Goal: Information Seeking & Learning: Learn about a topic

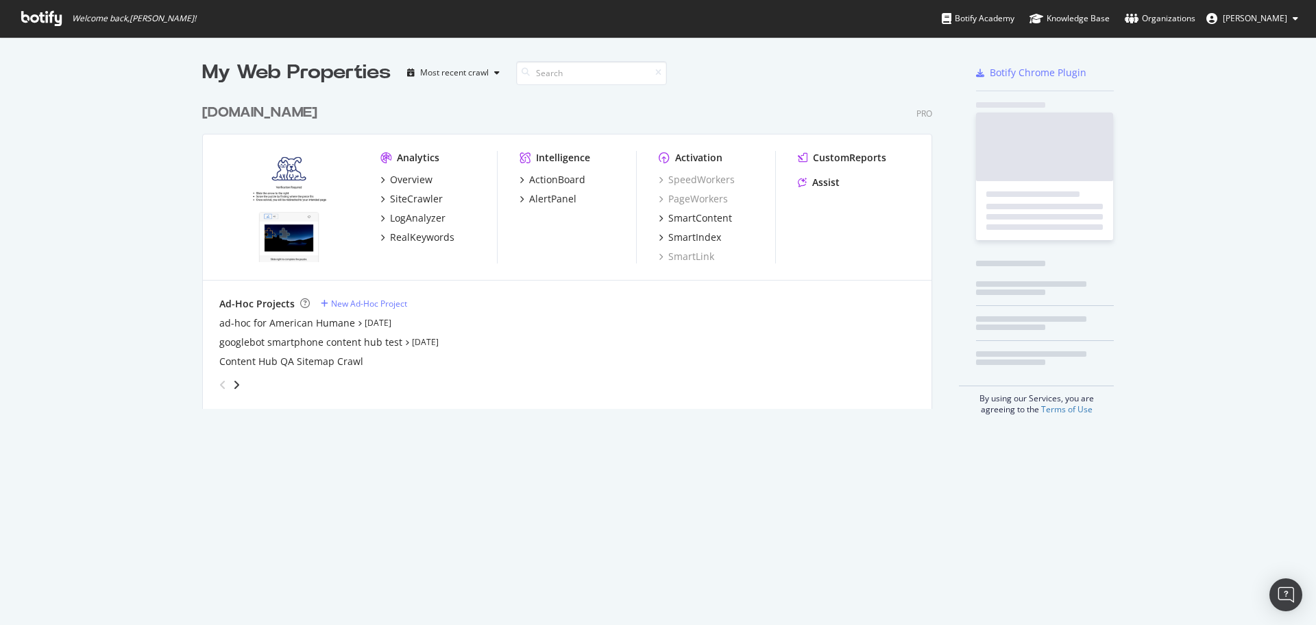
scroll to position [312, 731]
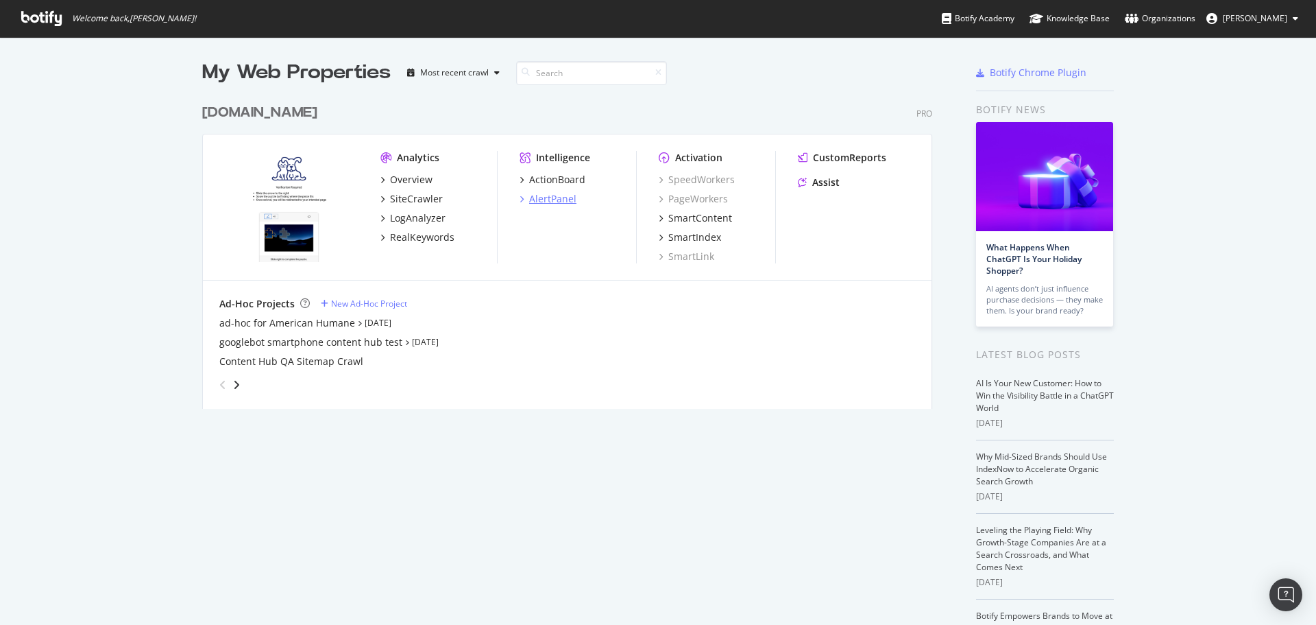
click at [556, 198] on div "AlertPanel" at bounding box center [552, 199] width 47 height 14
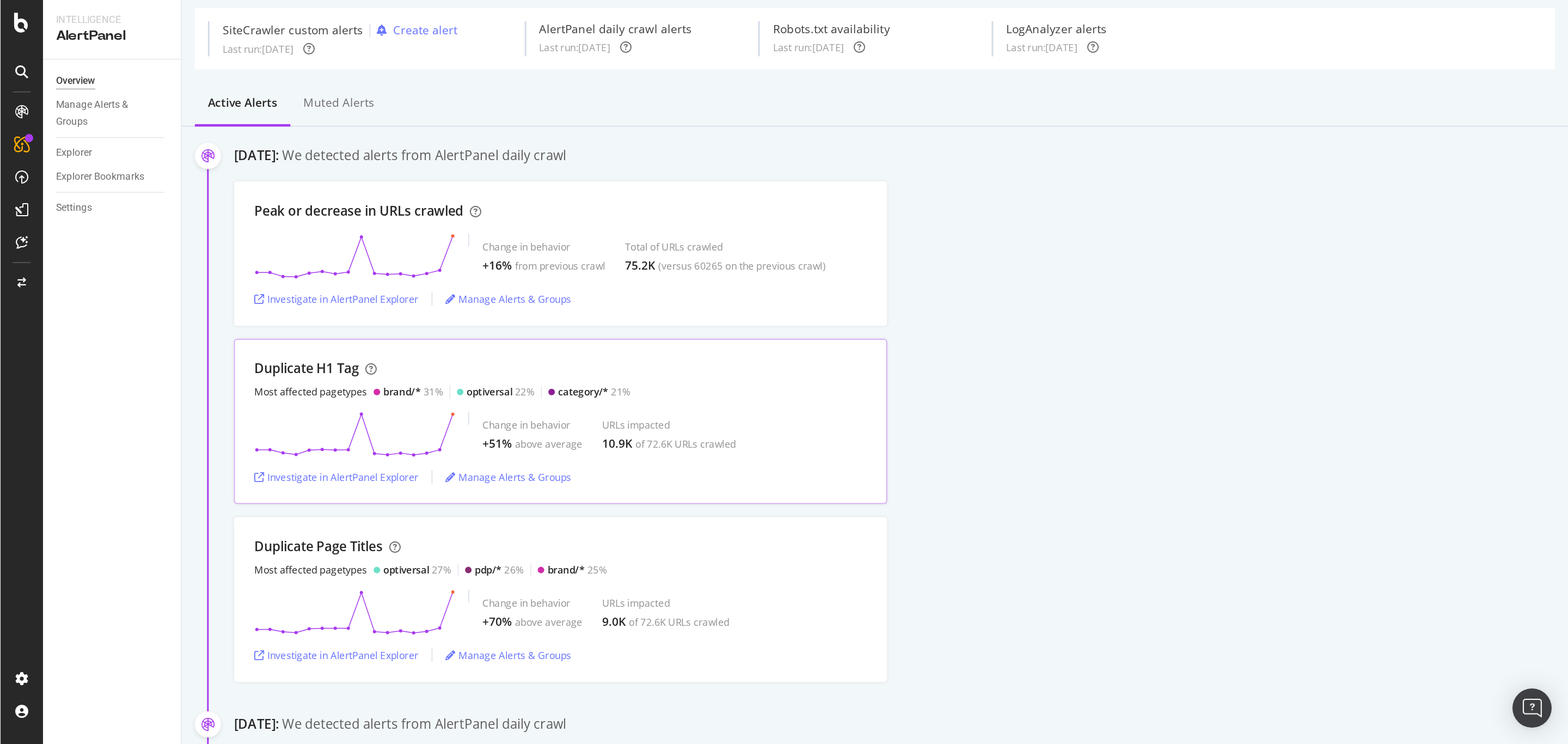
scroll to position [55, 0]
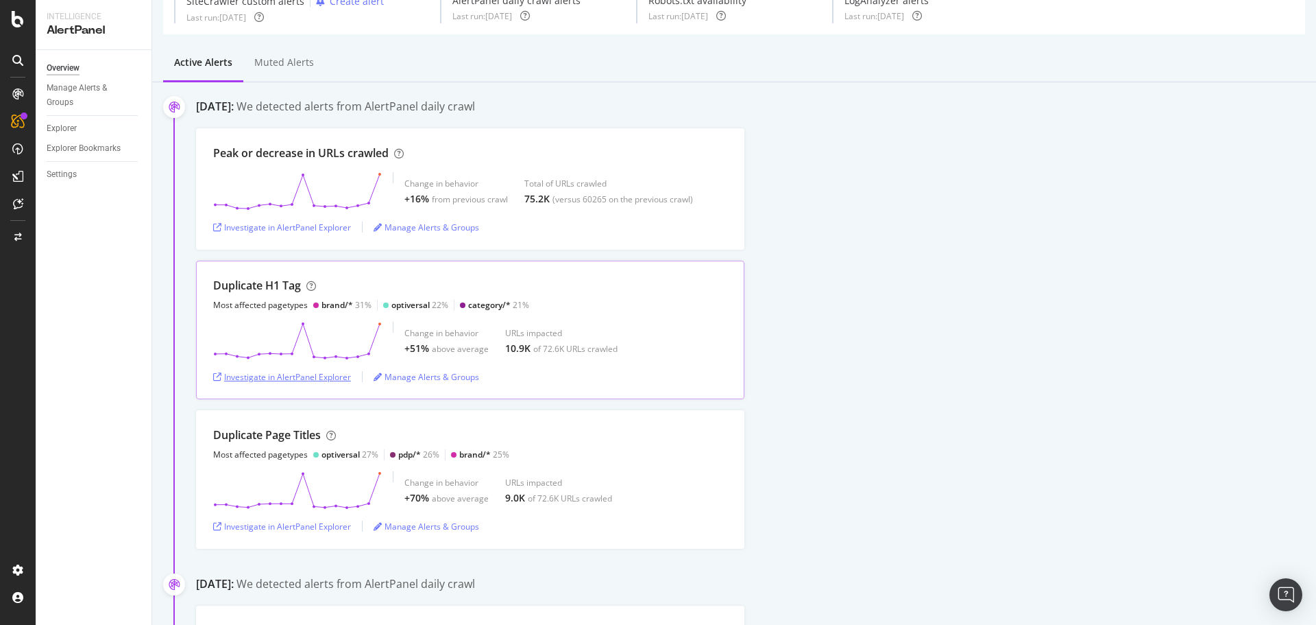
click at [317, 371] on div "Investigate in AlertPanel Explorer" at bounding box center [282, 377] width 138 height 12
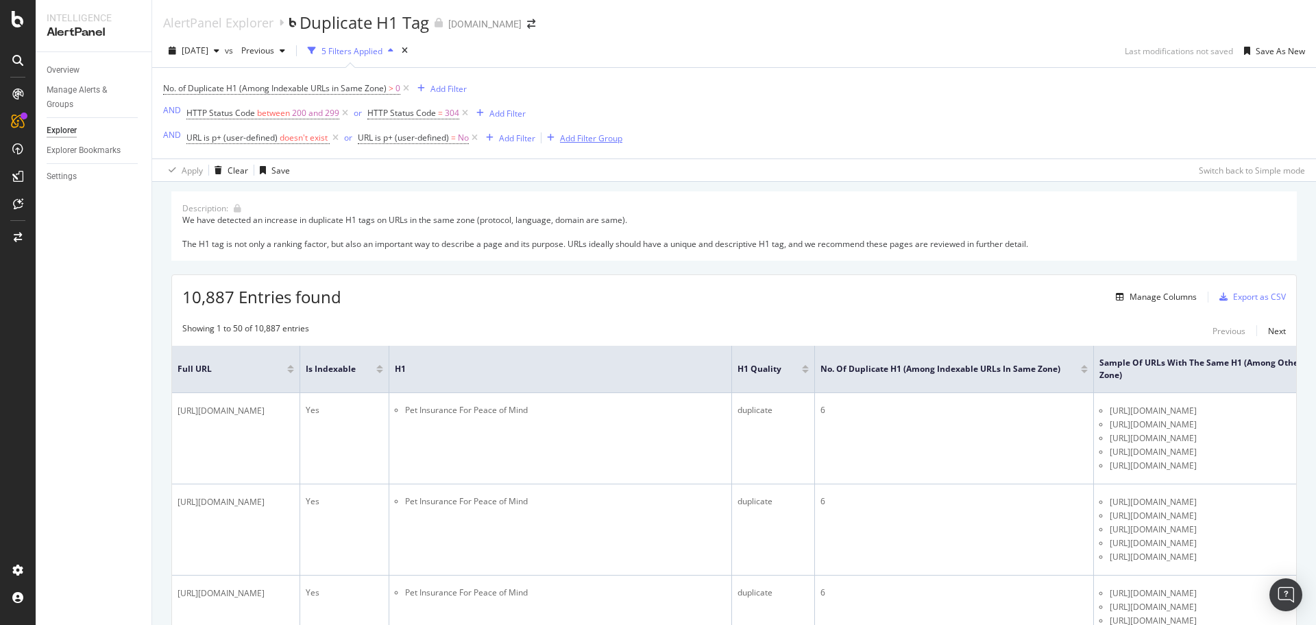
click at [583, 145] on div "Add Filter Group" at bounding box center [582, 137] width 81 height 15
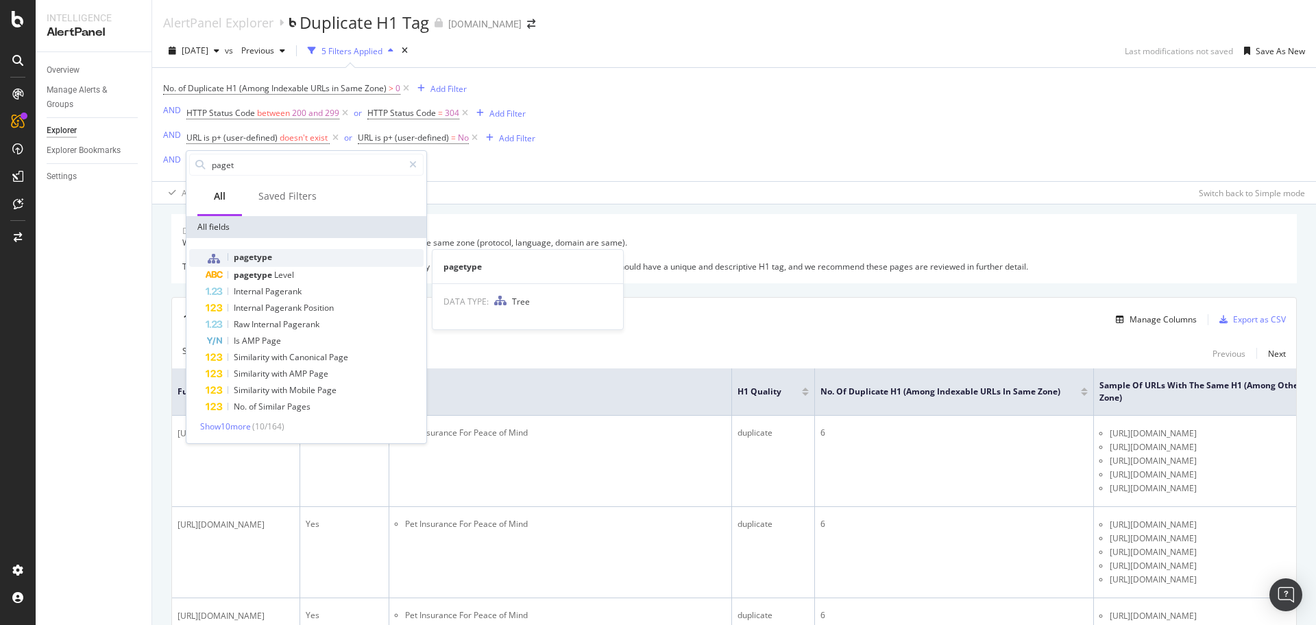
type input "paget"
click at [271, 256] on span "pagetype" at bounding box center [253, 257] width 38 height 12
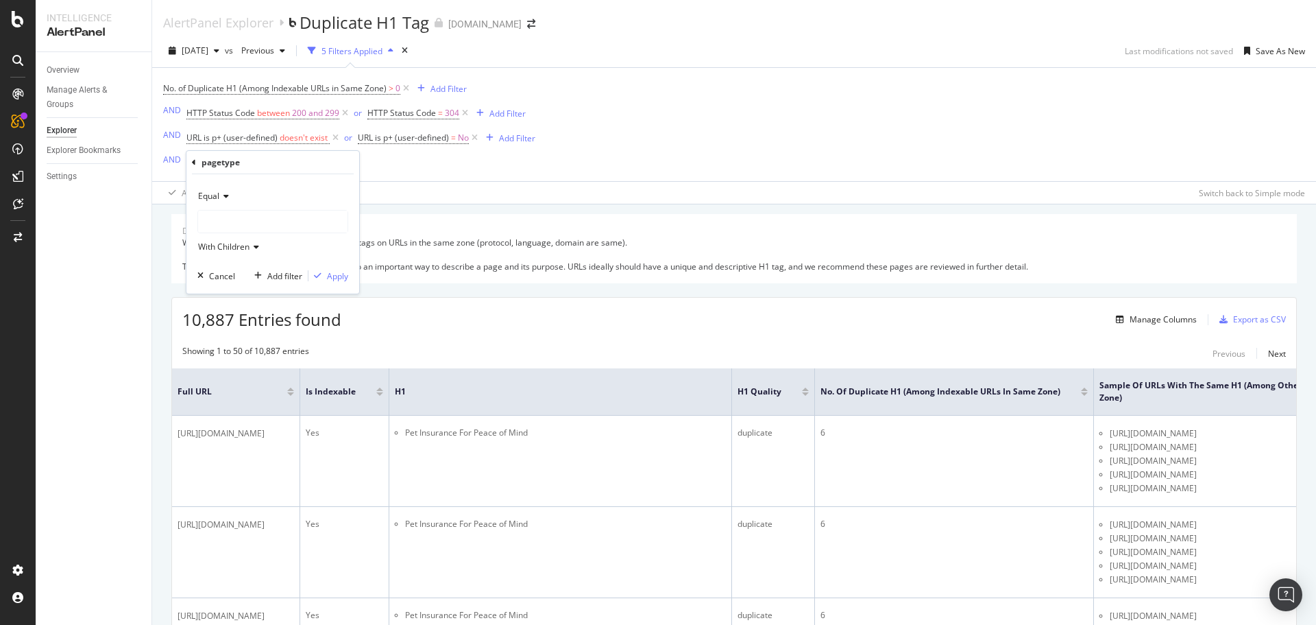
click at [237, 219] on div at bounding box center [272, 221] width 149 height 22
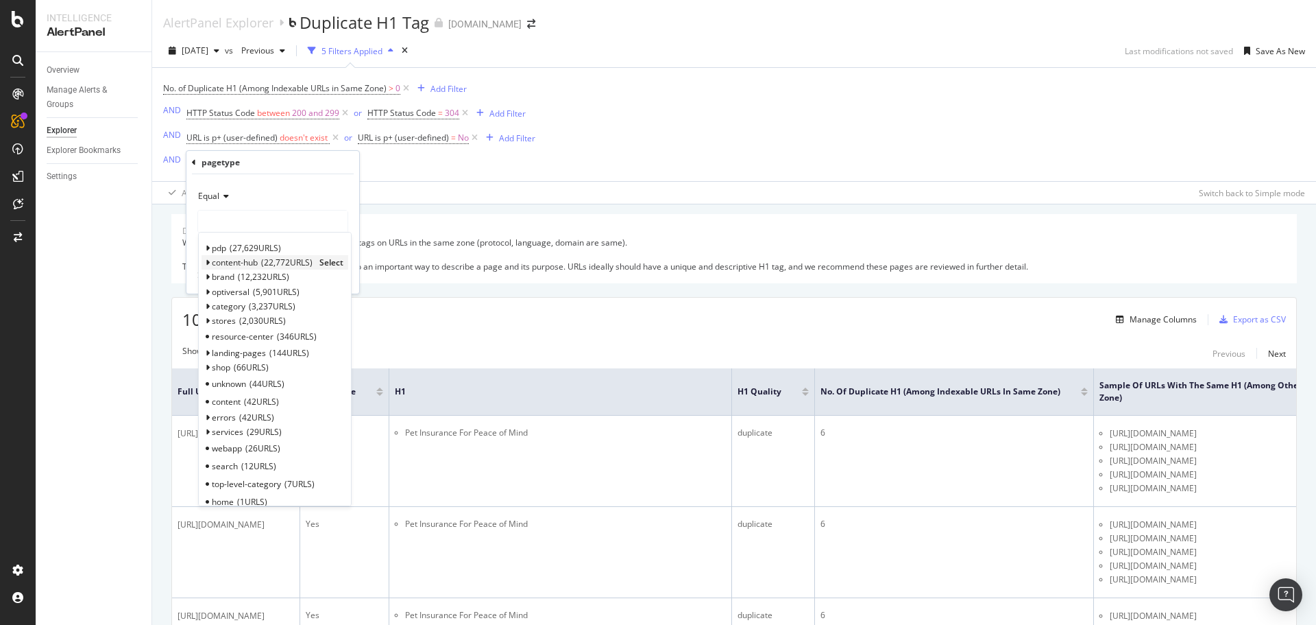
click at [235, 261] on span "content-hub" at bounding box center [235, 262] width 46 height 12
click at [334, 261] on span "Select" at bounding box center [331, 262] width 24 height 12
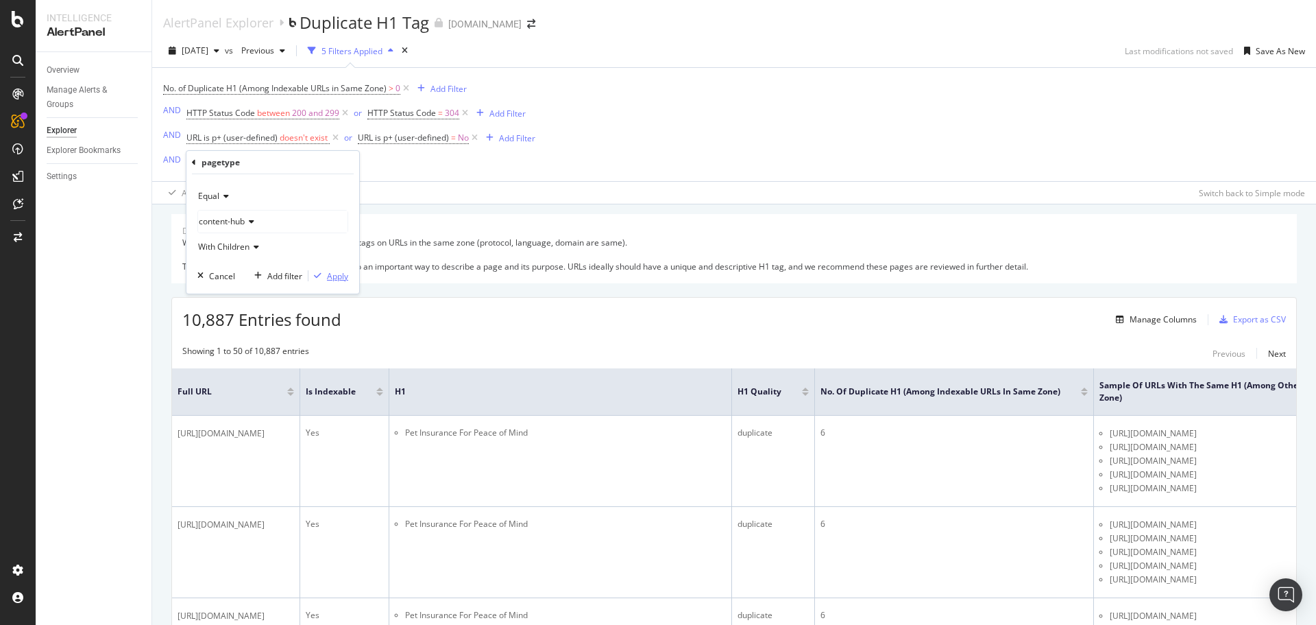
click at [333, 278] on div "Apply" at bounding box center [337, 276] width 21 height 12
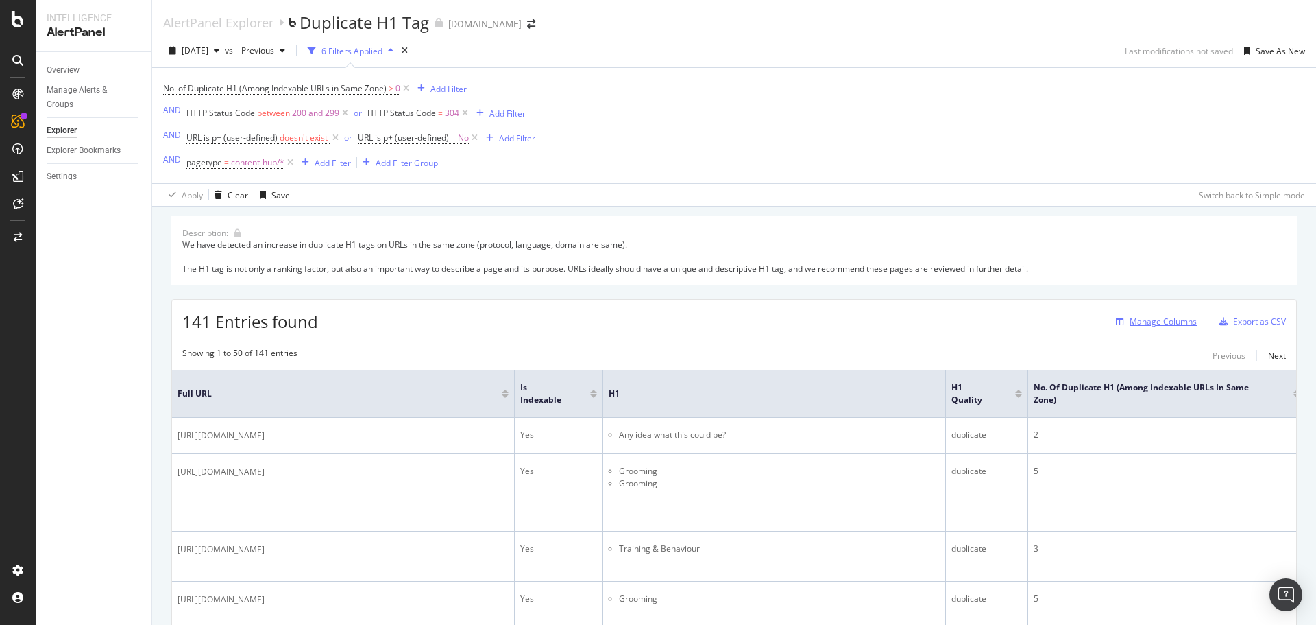
click at [1141, 322] on div "Manage Columns" at bounding box center [1163, 321] width 67 height 12
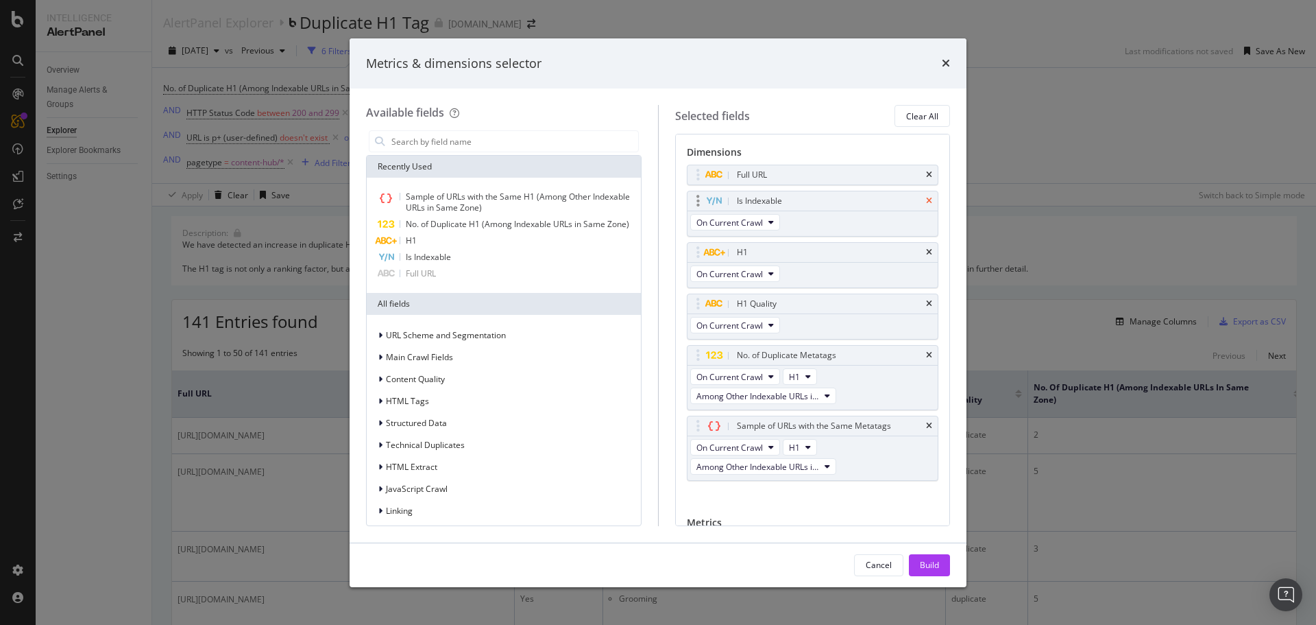
click at [926, 200] on icon "times" at bounding box center [929, 201] width 6 height 8
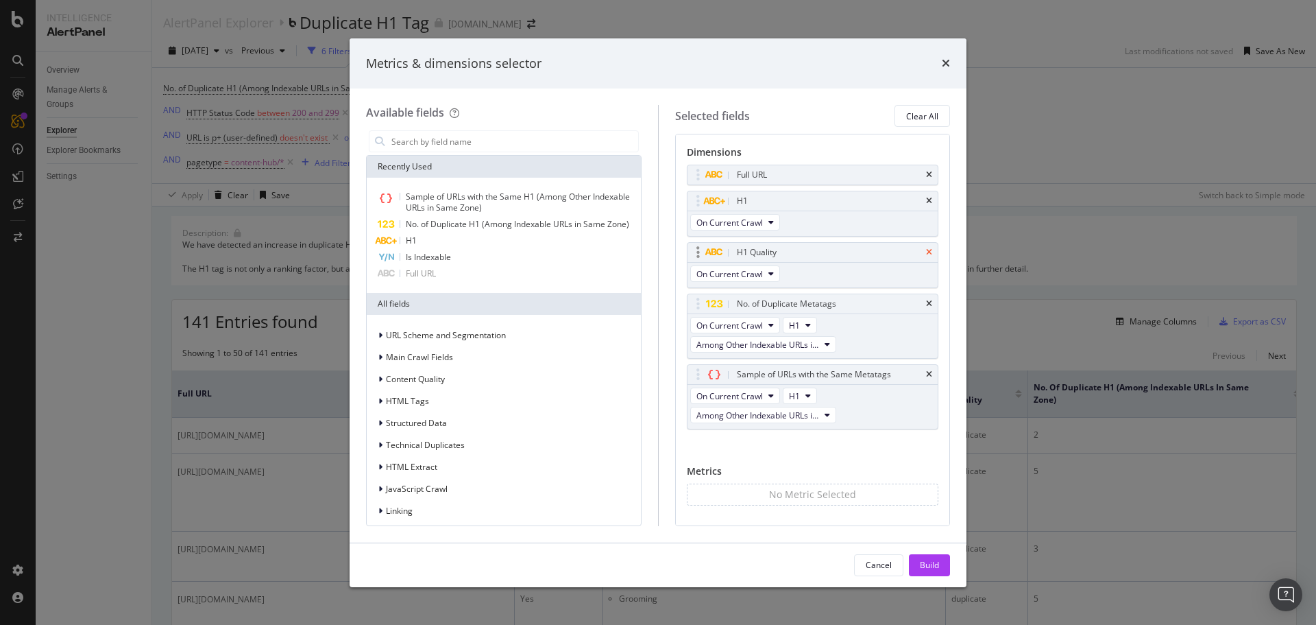
click at [926, 253] on icon "times" at bounding box center [929, 252] width 6 height 8
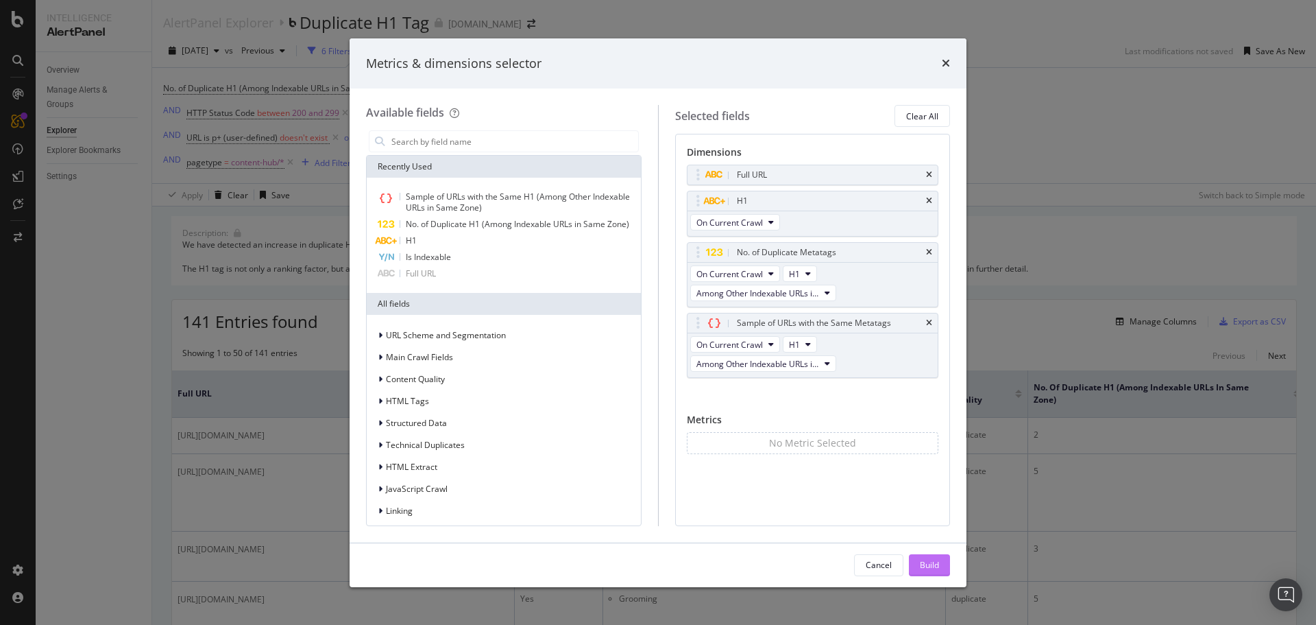
click at [932, 563] on div "Build" at bounding box center [929, 565] width 19 height 12
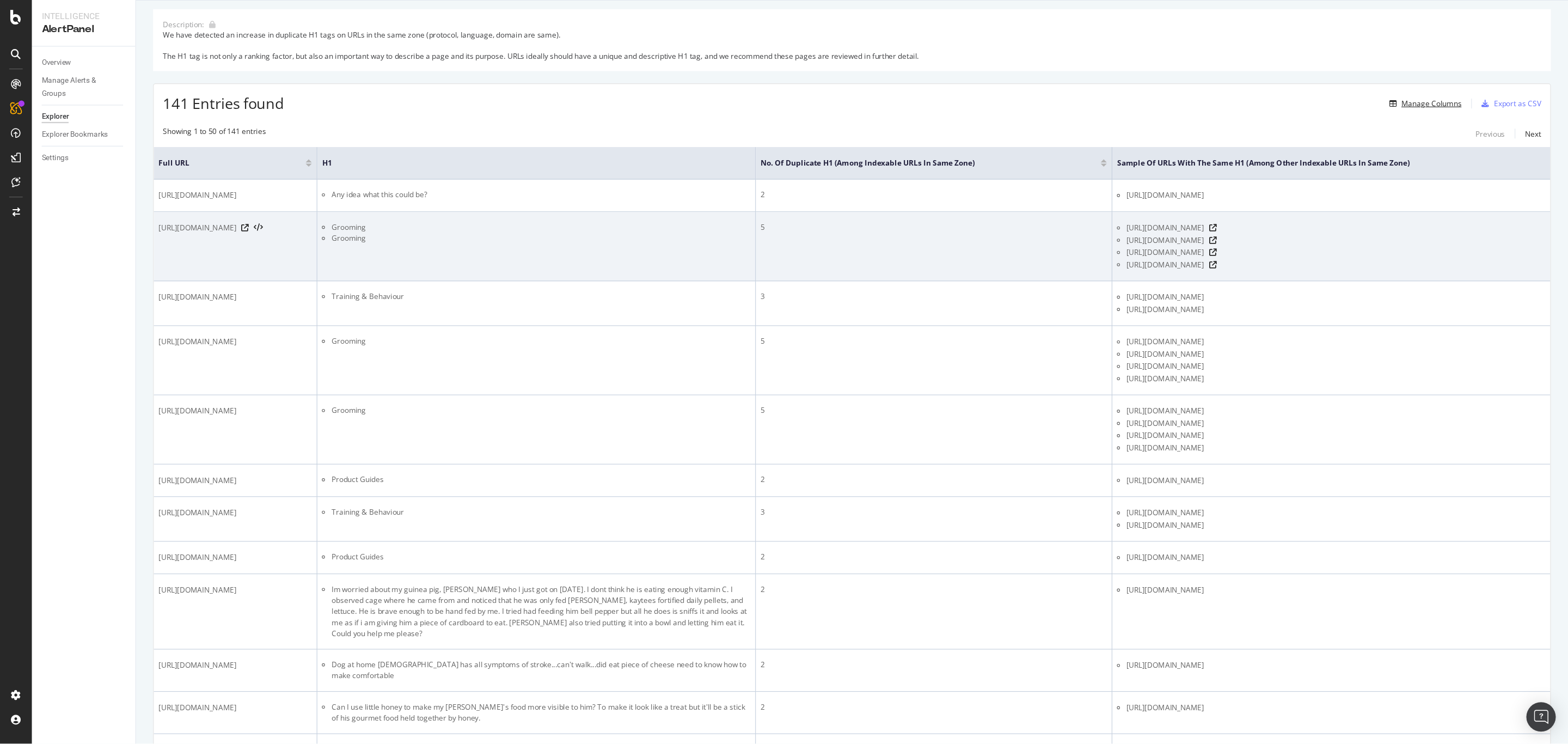
scroll to position [164, 0]
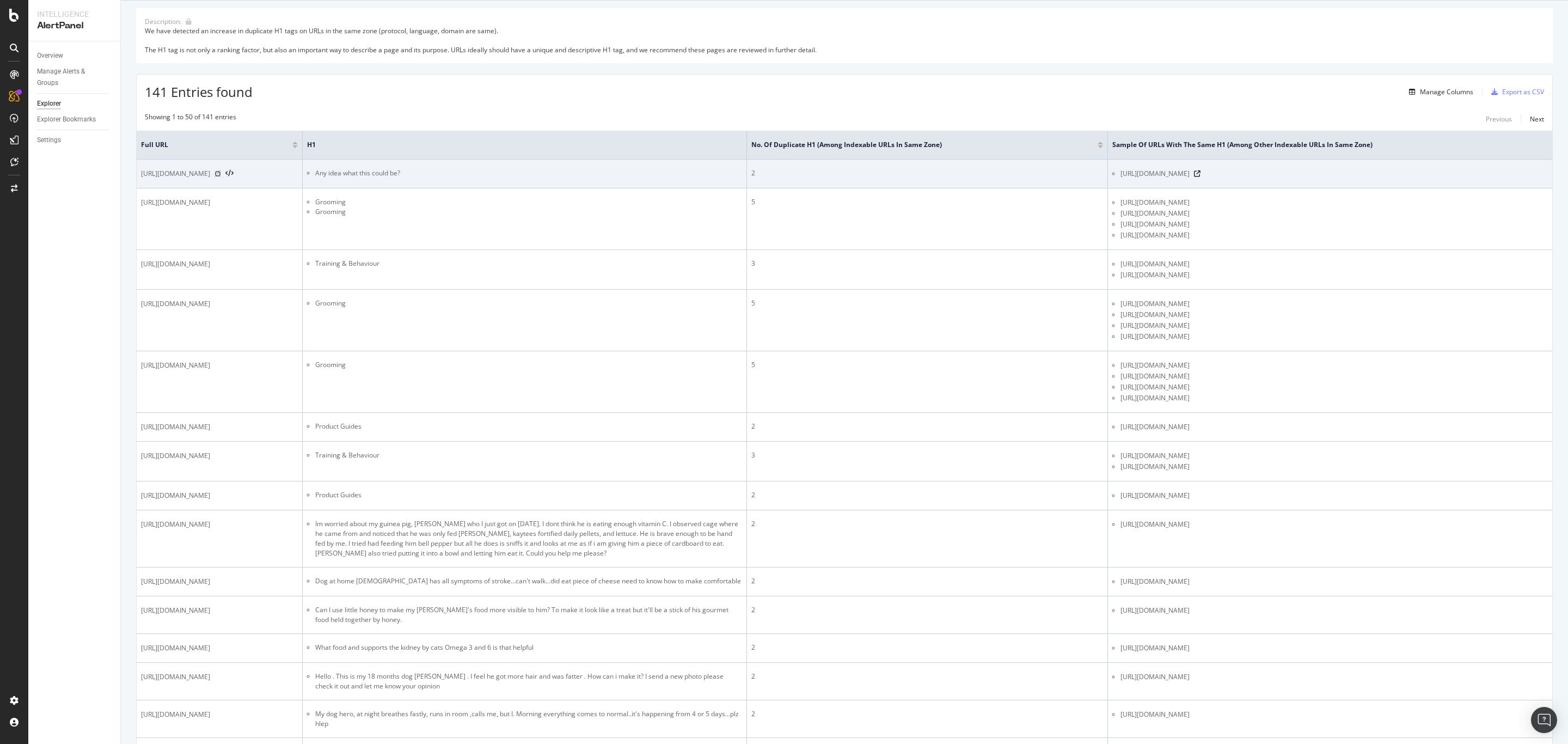
click at [221, 175] on icon at bounding box center [218, 174] width 6 height 6
click at [1045, 175] on icon at bounding box center [1197, 174] width 6 height 6
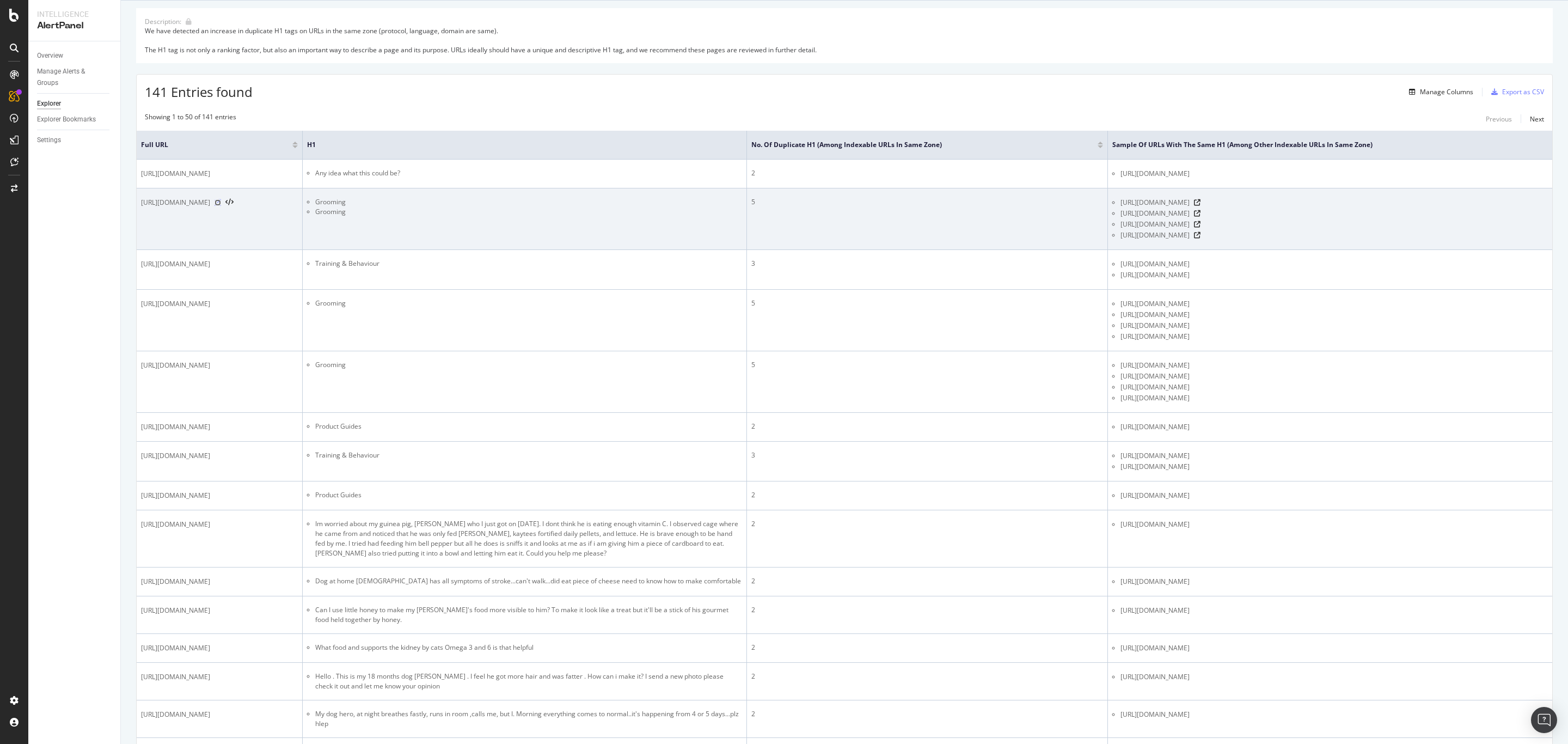
click at [221, 204] on icon at bounding box center [218, 202] width 6 height 6
click at [1045, 204] on icon at bounding box center [1197, 202] width 6 height 6
click at [1045, 216] on icon at bounding box center [1197, 214] width 6 height 6
click at [1045, 228] on icon at bounding box center [1197, 224] width 6 height 6
click at [1045, 238] on icon at bounding box center [1197, 235] width 6 height 6
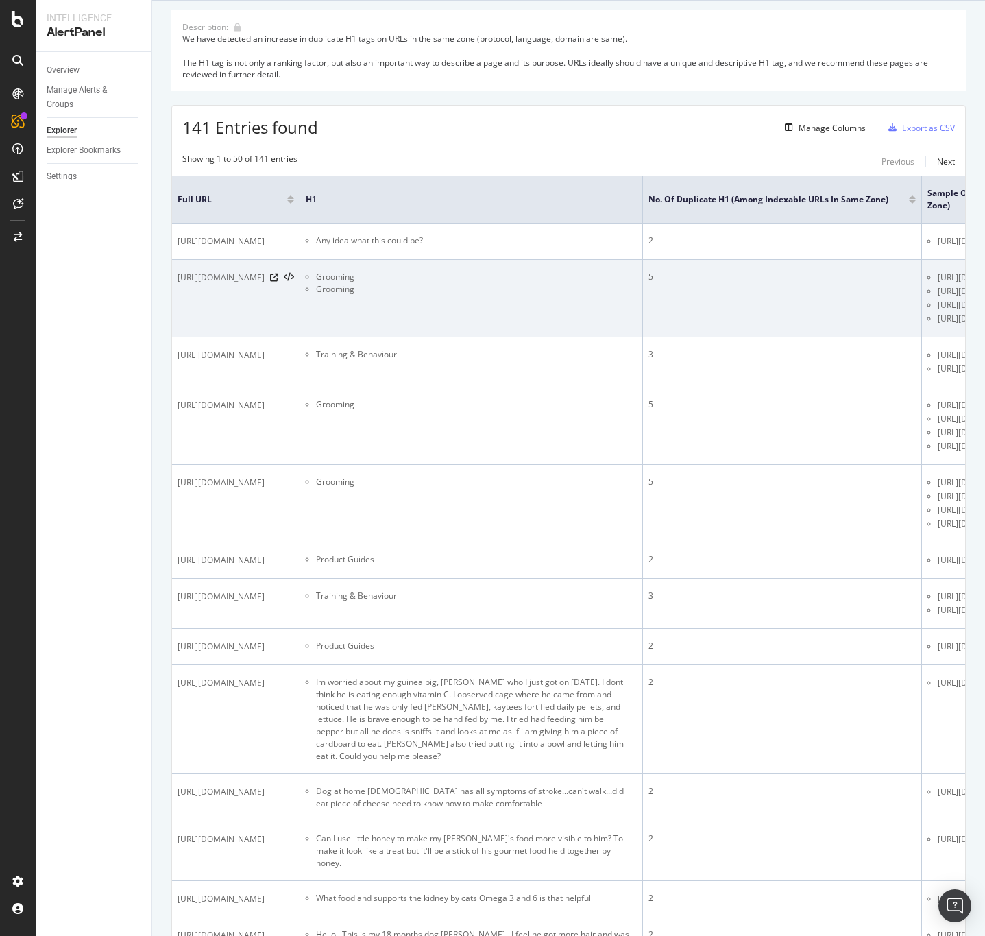
click at [300, 330] on td "https://www.petco.com/content/content-hub/home/articlePages/grooming.html" at bounding box center [236, 298] width 128 height 77
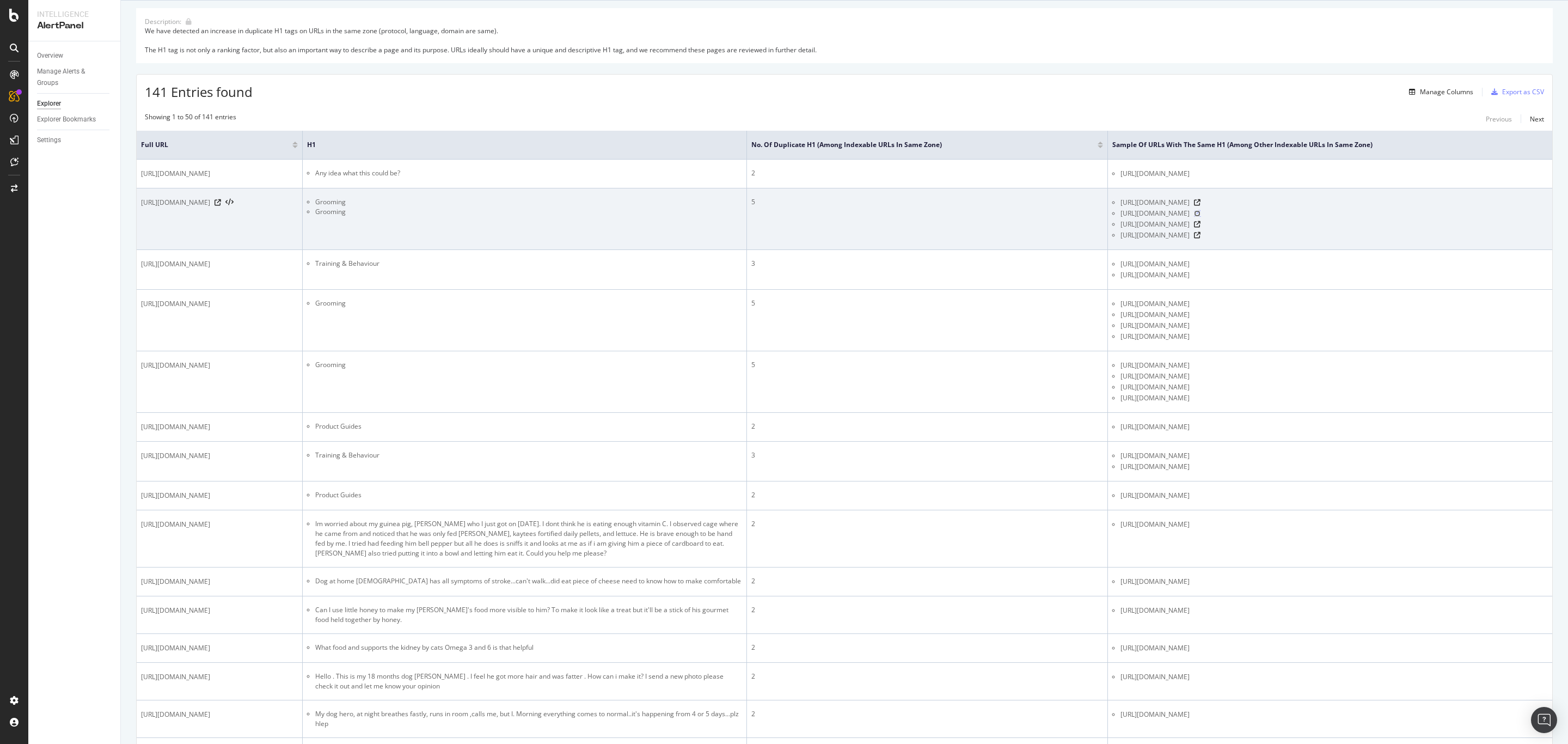
click at [1045, 214] on icon at bounding box center [1197, 214] width 6 height 6
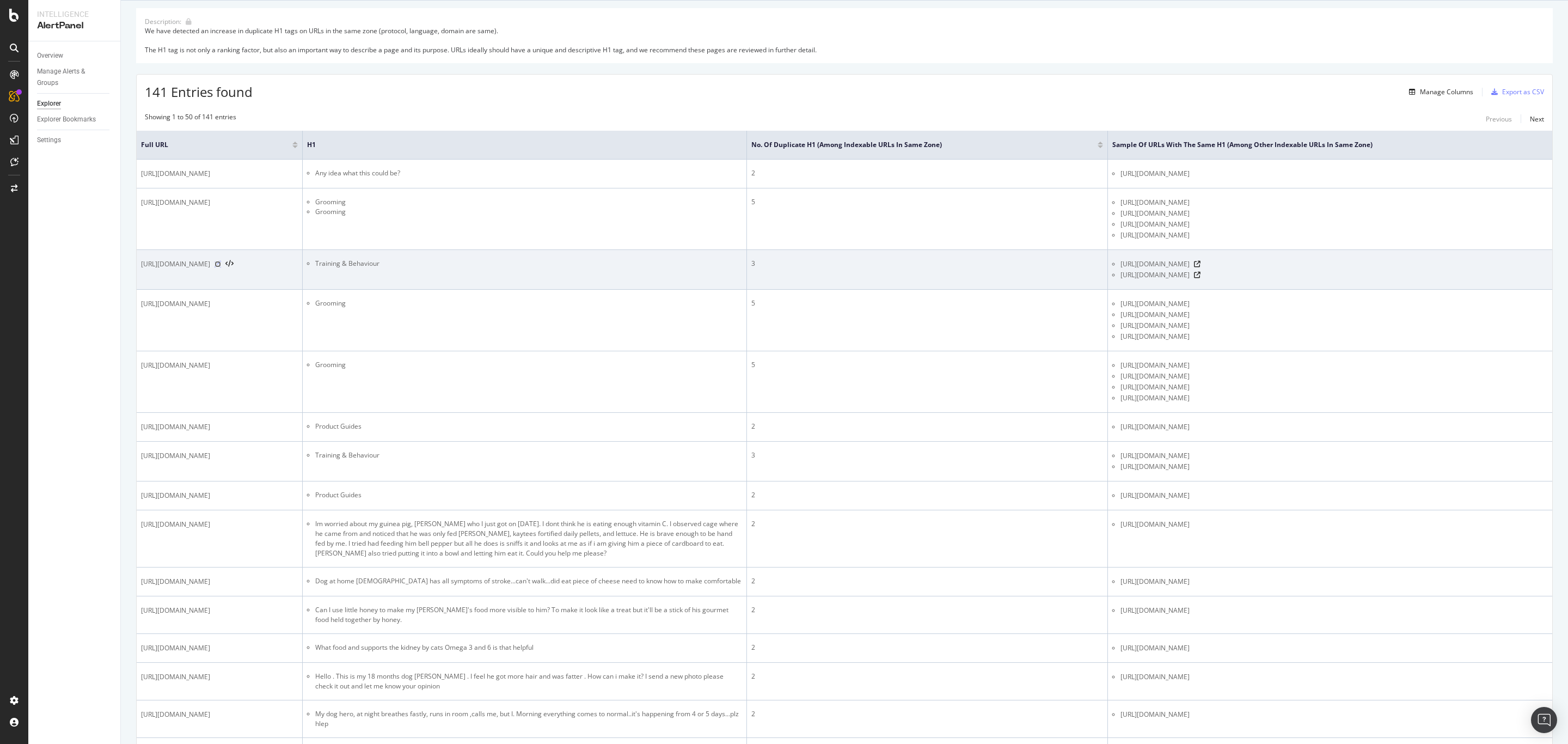
click at [221, 268] on icon at bounding box center [218, 264] width 6 height 6
click at [1045, 268] on icon at bounding box center [1197, 264] width 6 height 6
click at [1045, 278] on icon at bounding box center [1197, 275] width 6 height 6
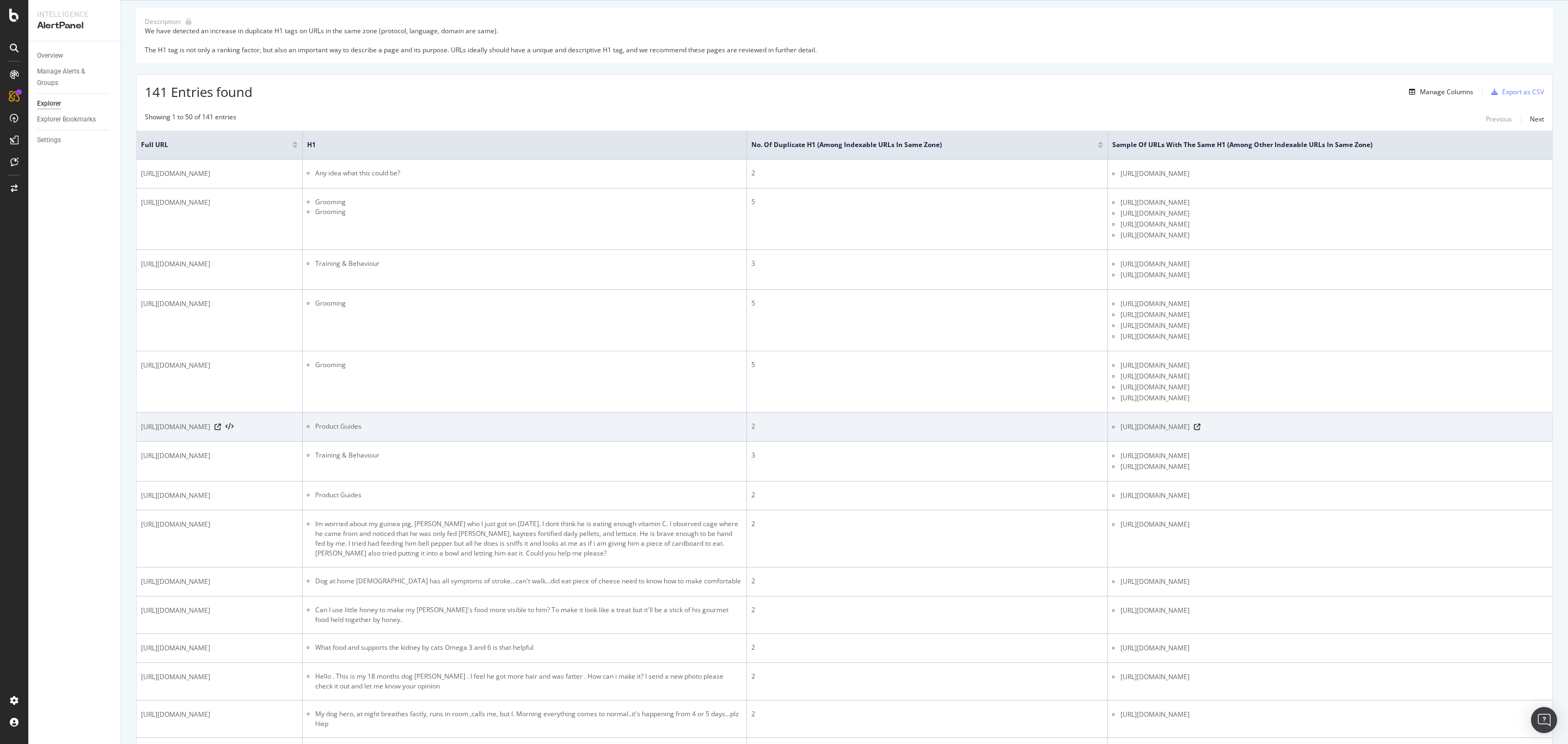
scroll to position [245, 0]
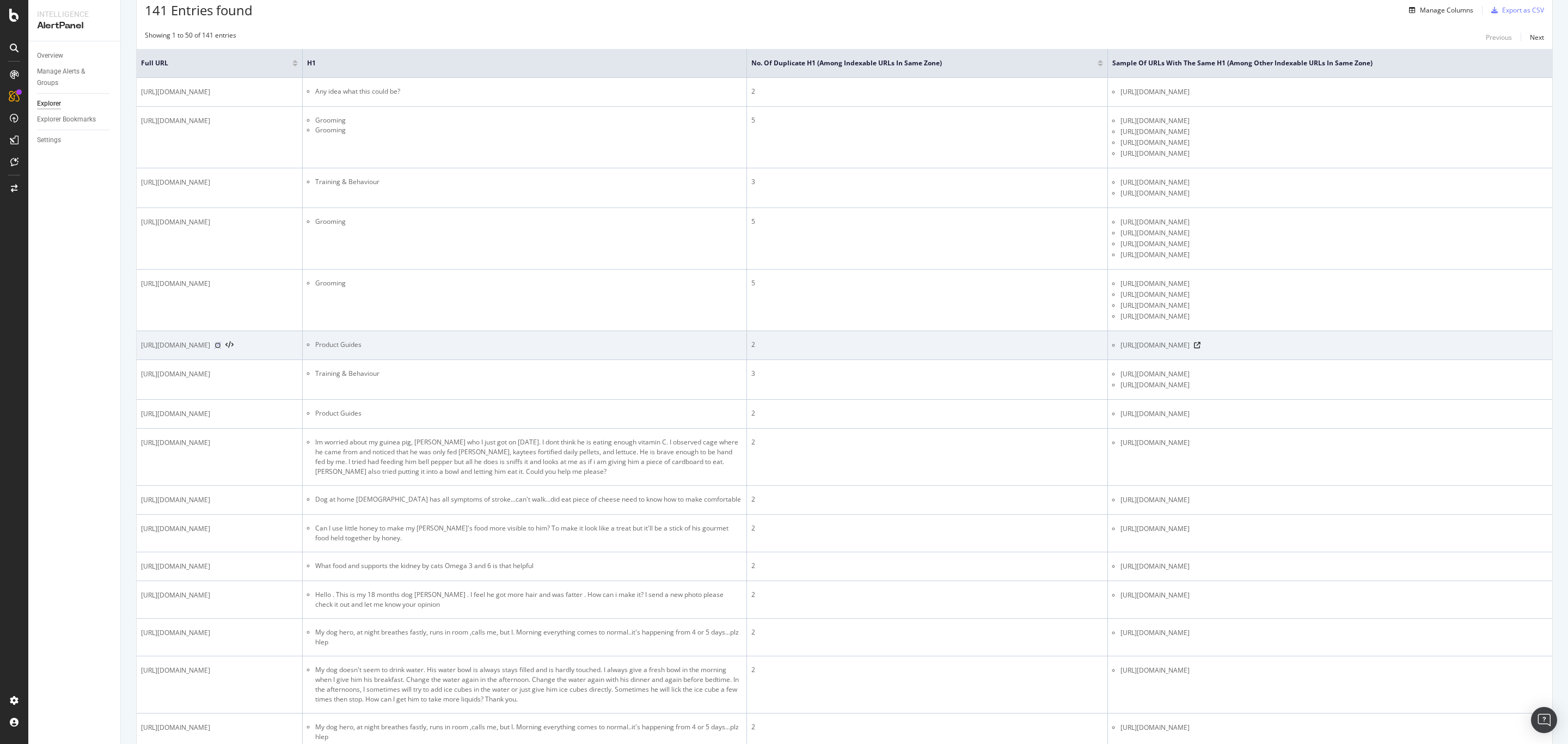
click at [221, 349] on icon at bounding box center [218, 345] width 6 height 6
click at [1045, 349] on icon at bounding box center [1197, 345] width 6 height 6
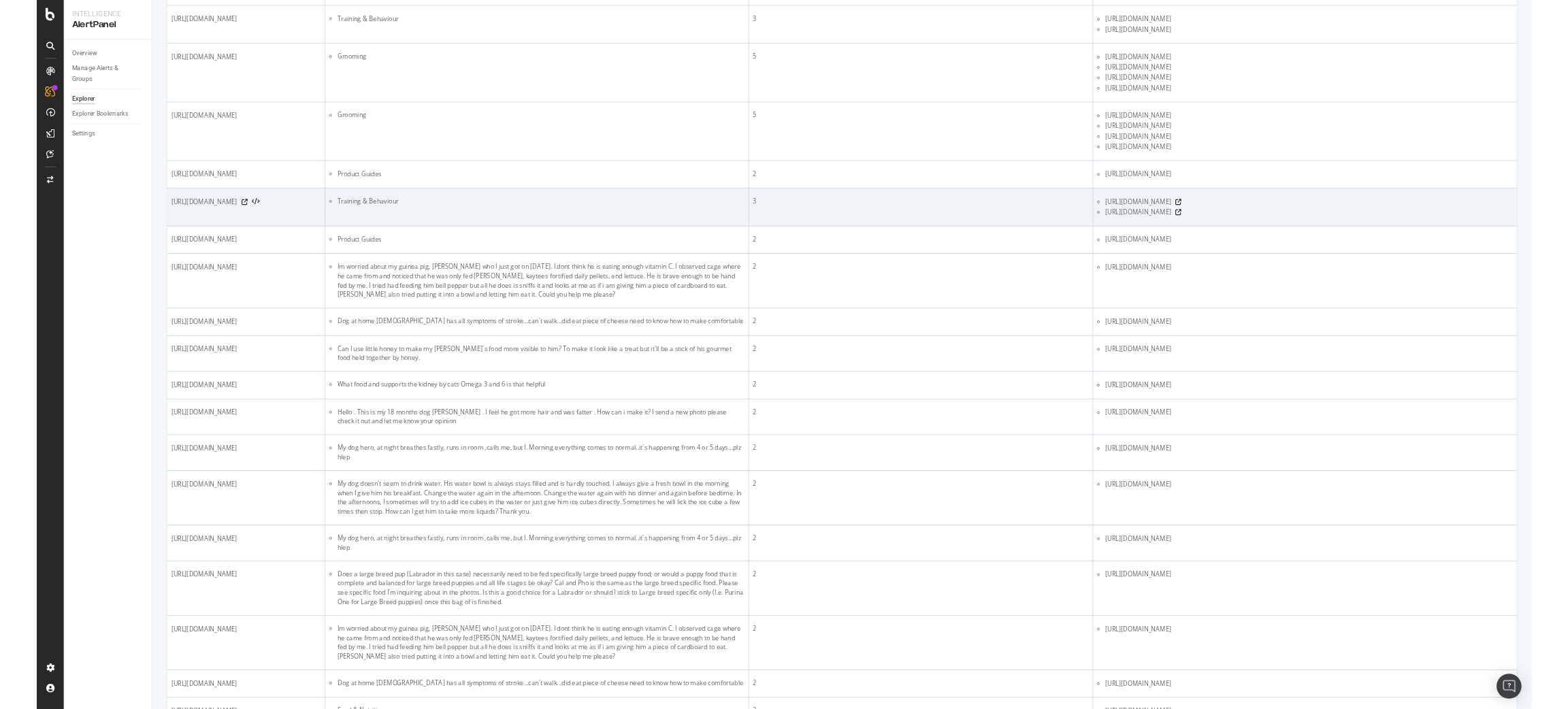
scroll to position [510, 0]
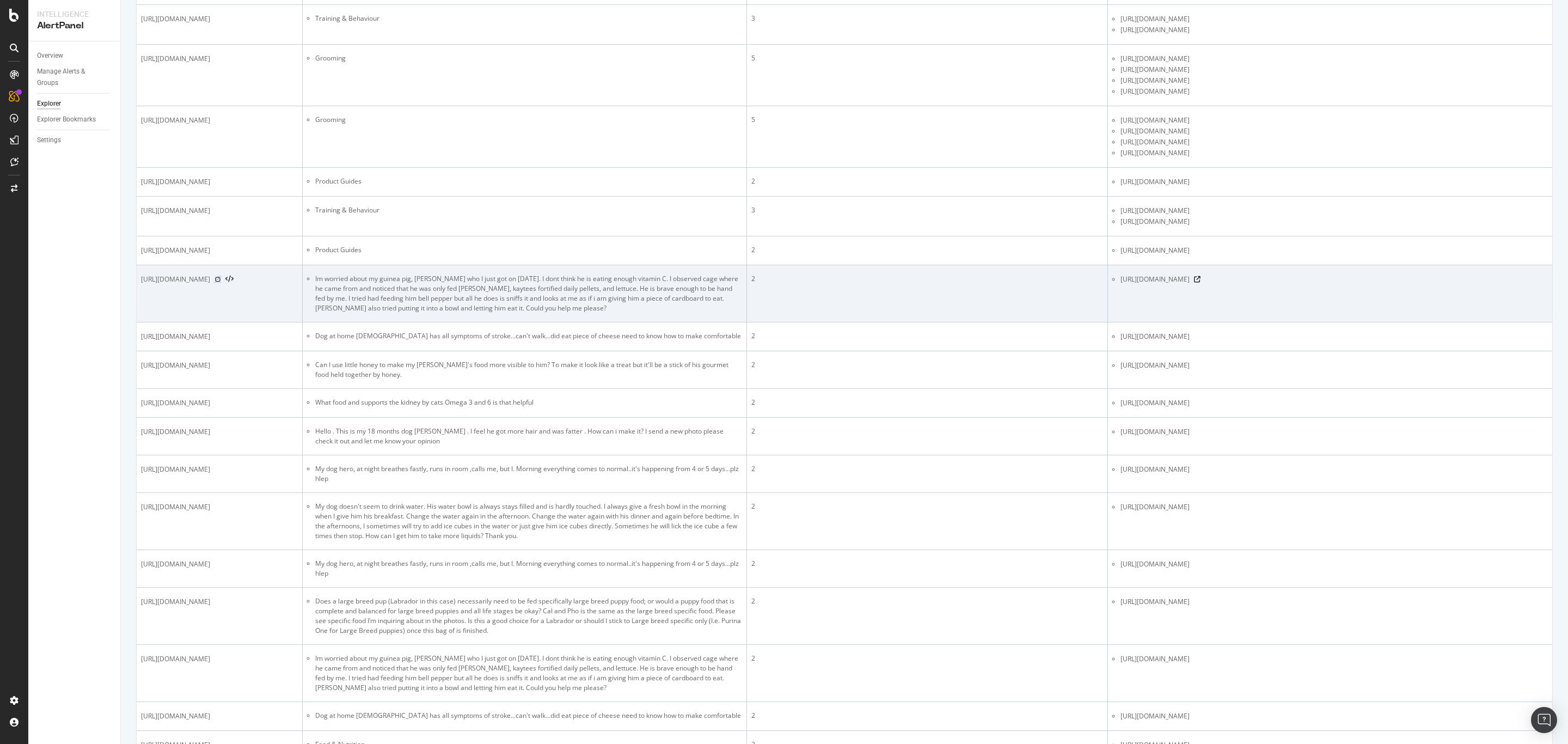
click at [221, 283] on icon at bounding box center [218, 279] width 6 height 6
click at [1045, 283] on icon at bounding box center [1197, 279] width 6 height 6
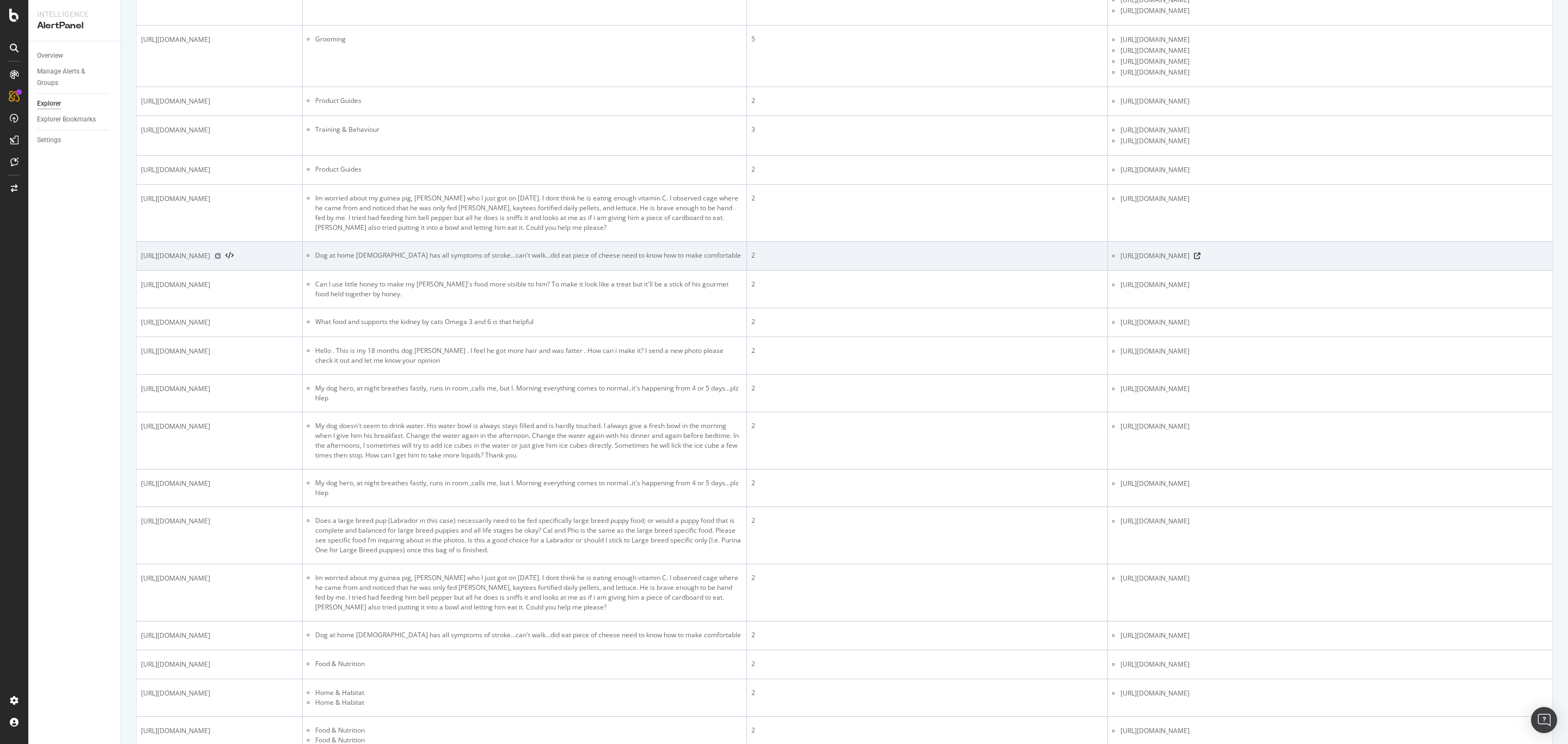
click at [221, 259] on icon at bounding box center [218, 256] width 6 height 6
click at [1045, 259] on icon at bounding box center [1197, 256] width 6 height 6
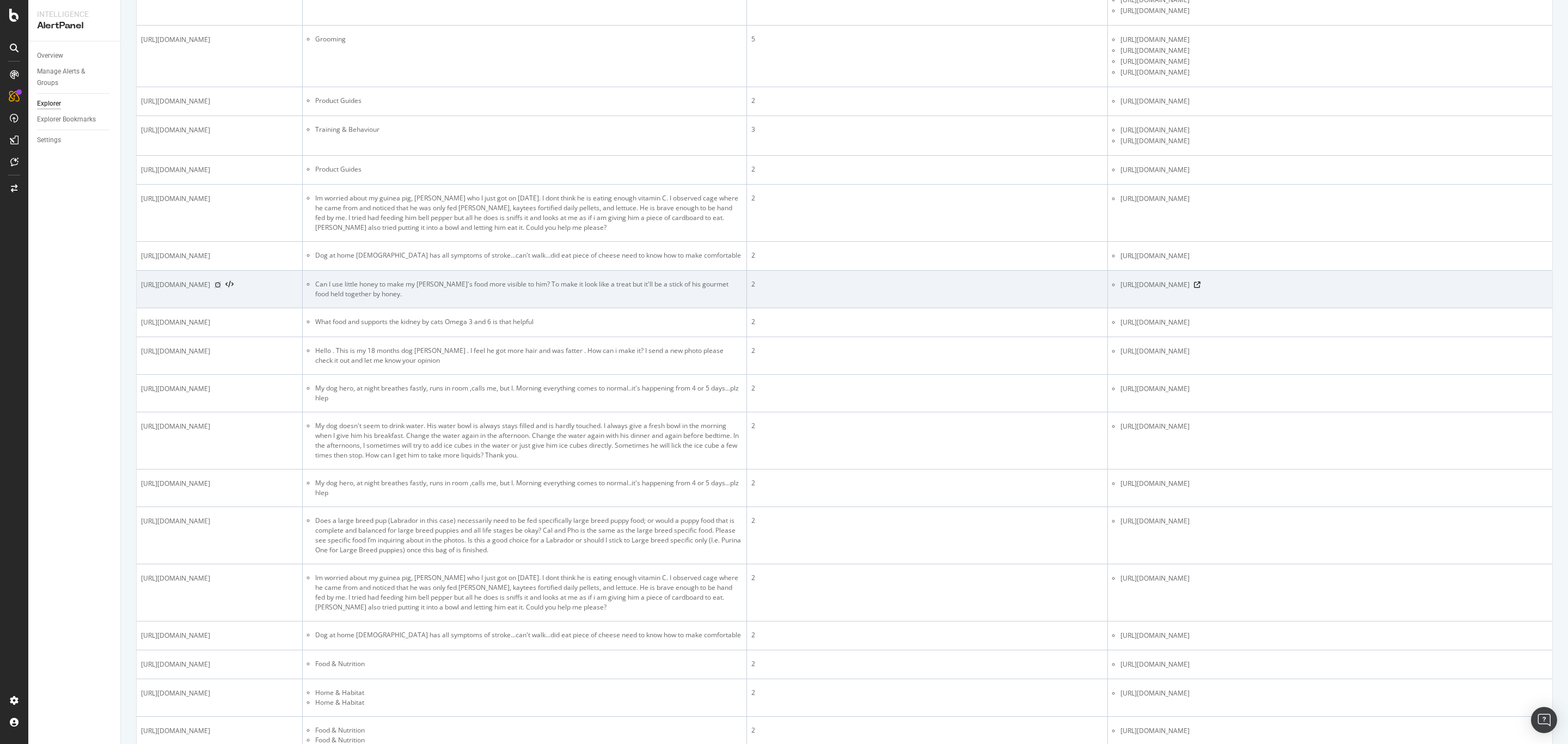
click at [221, 288] on icon at bounding box center [218, 284] width 6 height 6
drag, startPoint x: 668, startPoint y: 364, endPoint x: 786, endPoint y: 364, distance: 118.0
click at [742, 299] on li "Can I use little honey to make my budgie's food more visible to him? To make it…" at bounding box center [529, 289] width 427 height 20
click at [1045, 288] on icon at bounding box center [1197, 284] width 6 height 6
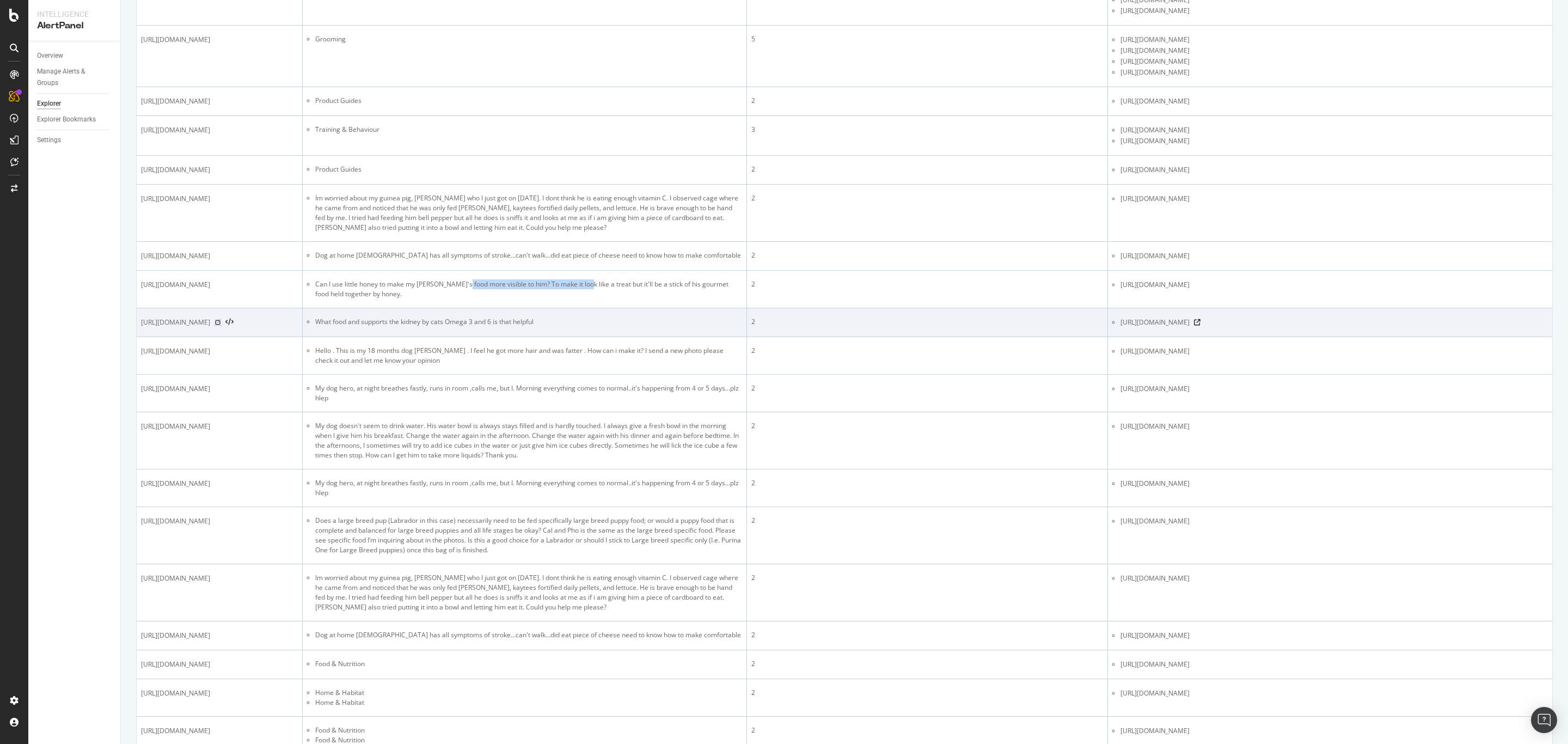
click at [221, 326] on icon at bounding box center [218, 322] width 6 height 6
click at [1045, 326] on icon at bounding box center [1197, 322] width 6 height 6
drag, startPoint x: 630, startPoint y: 402, endPoint x: 731, endPoint y: 403, distance: 101.0
click at [731, 337] on td "What food and supports the kidney by cats Omega 3 and 6 is that helpful" at bounding box center [524, 322] width 444 height 29
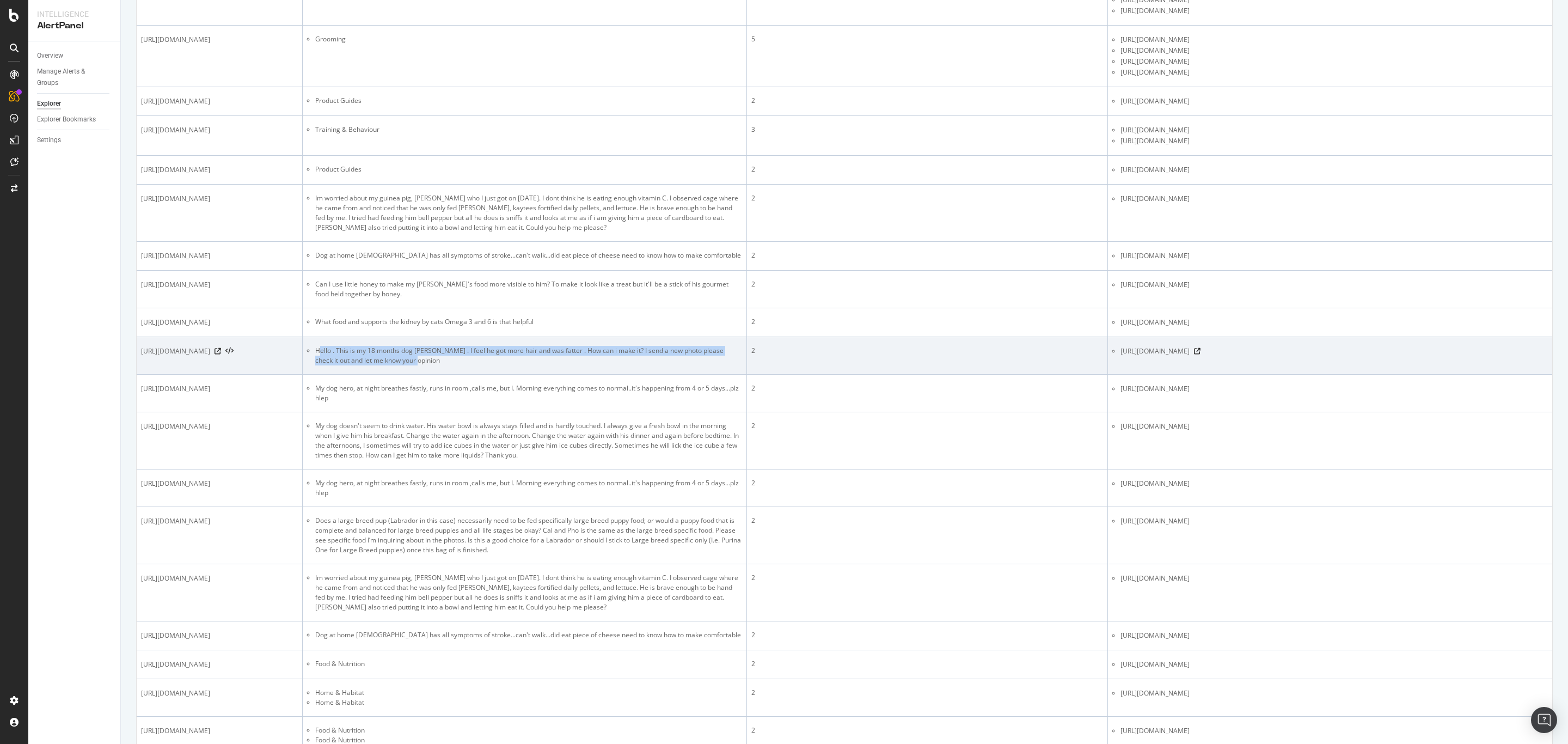
drag, startPoint x: 545, startPoint y: 431, endPoint x: 697, endPoint y: 438, distance: 152.2
click at [697, 365] on li "Hello . This is my 18 months dog Sharon . I feel he got more hair and was fatte…" at bounding box center [529, 355] width 427 height 20
click at [221, 354] on icon at bounding box center [218, 351] width 6 height 6
click at [1045, 354] on icon at bounding box center [1197, 351] width 6 height 6
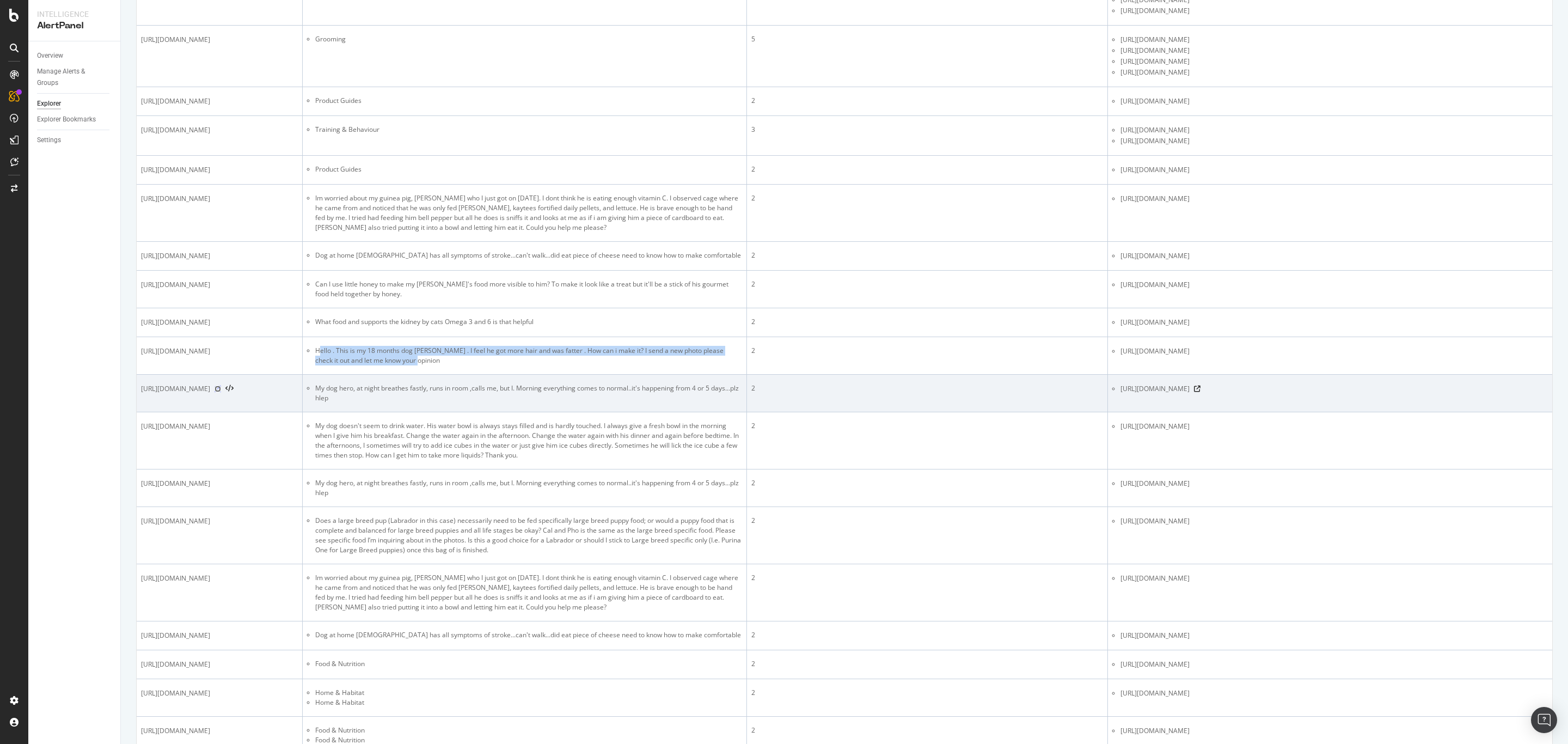
click at [221, 392] on icon at bounding box center [218, 388] width 6 height 6
click at [1045, 392] on icon at bounding box center [1197, 388] width 6 height 6
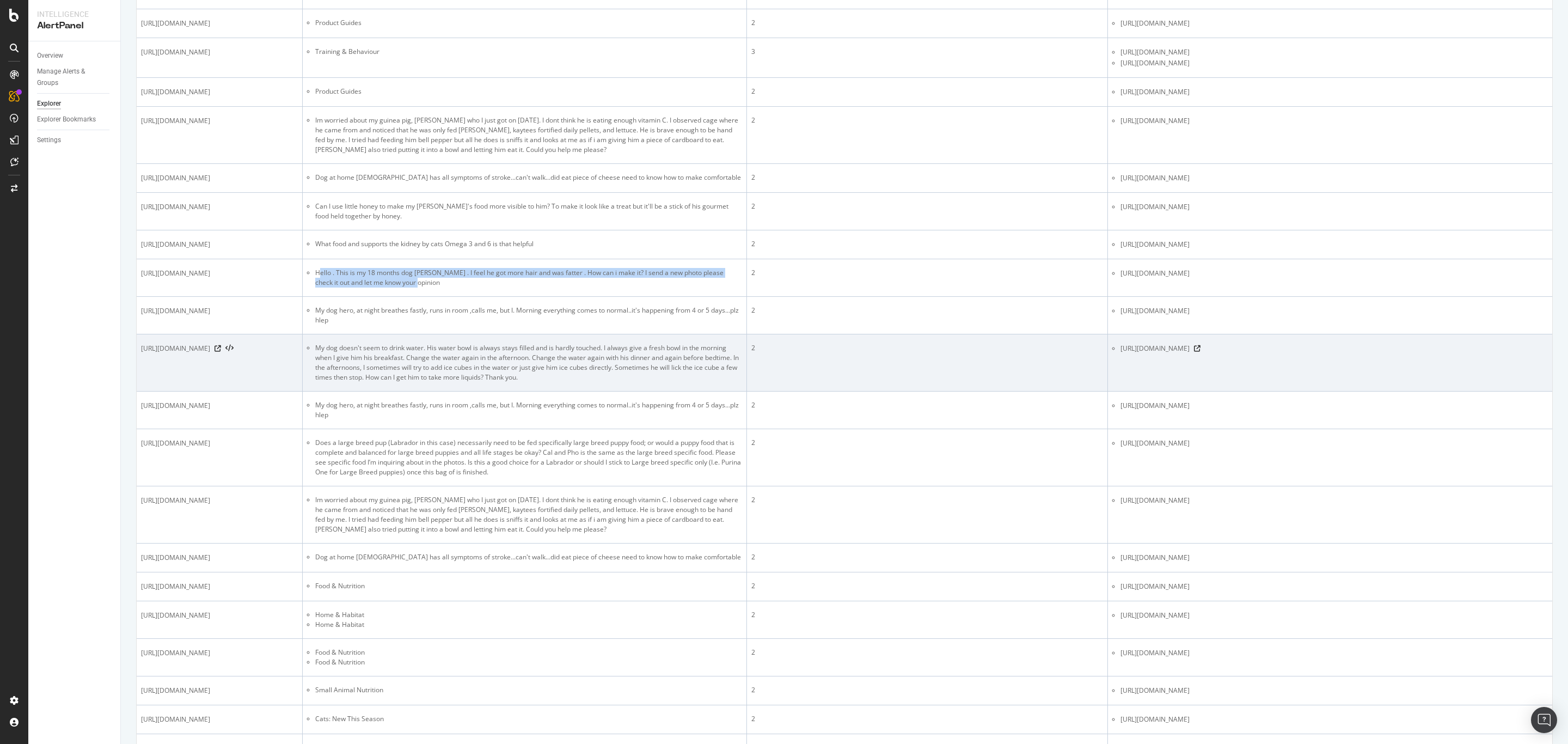
scroll to position [652, 0]
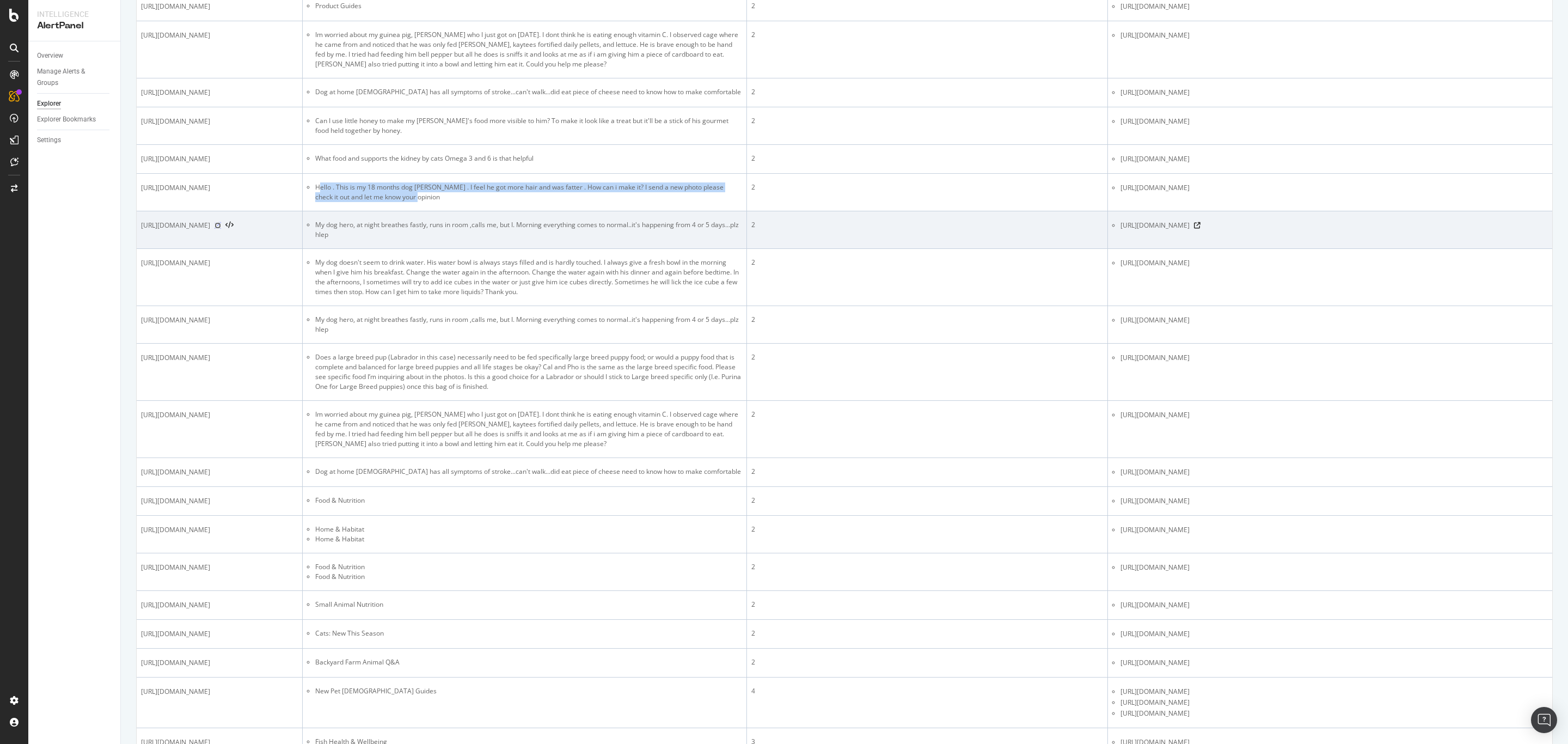
click at [221, 229] on icon at bounding box center [218, 226] width 6 height 6
click at [1045, 229] on icon at bounding box center [1197, 226] width 6 height 6
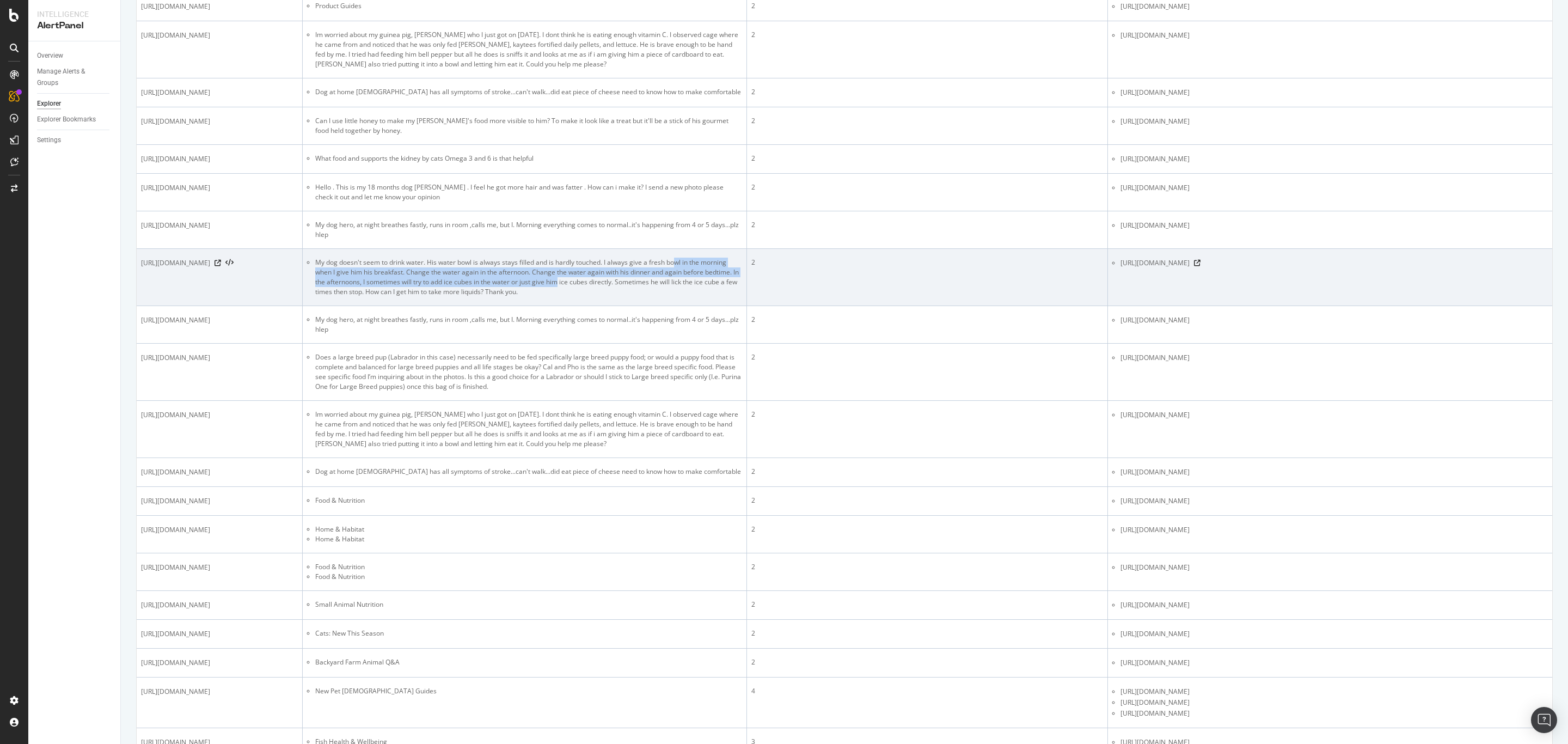
drag, startPoint x: 544, startPoint y: 346, endPoint x: 595, endPoint y: 368, distance: 55.5
click at [595, 297] on li "My dog doesn't seem to drink water. His water bowl is always stays filled and i…" at bounding box center [529, 276] width 427 height 39
click at [221, 266] on icon at bounding box center [218, 263] width 6 height 6
click at [1045, 266] on icon at bounding box center [1197, 263] width 6 height 6
